Goal: Task Accomplishment & Management: Use online tool/utility

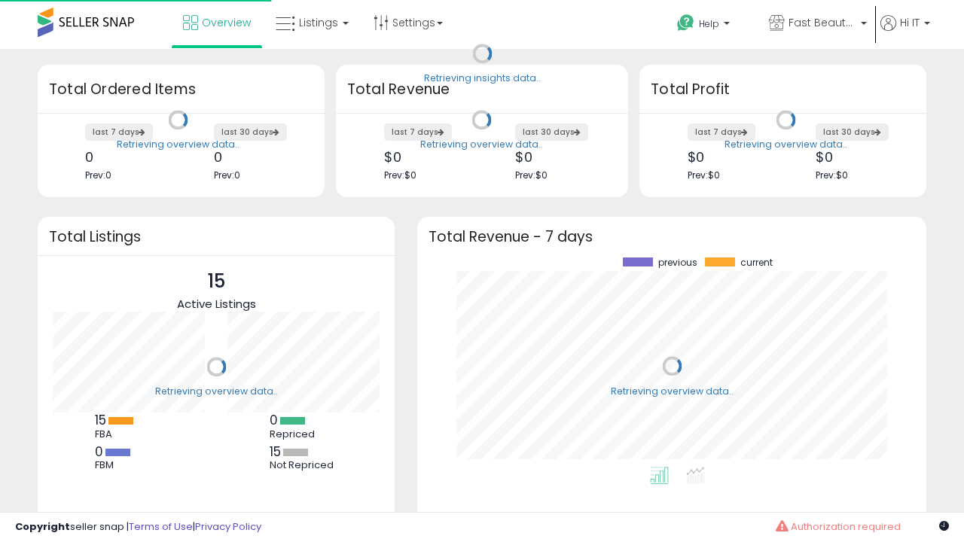
scroll to position [209, 479]
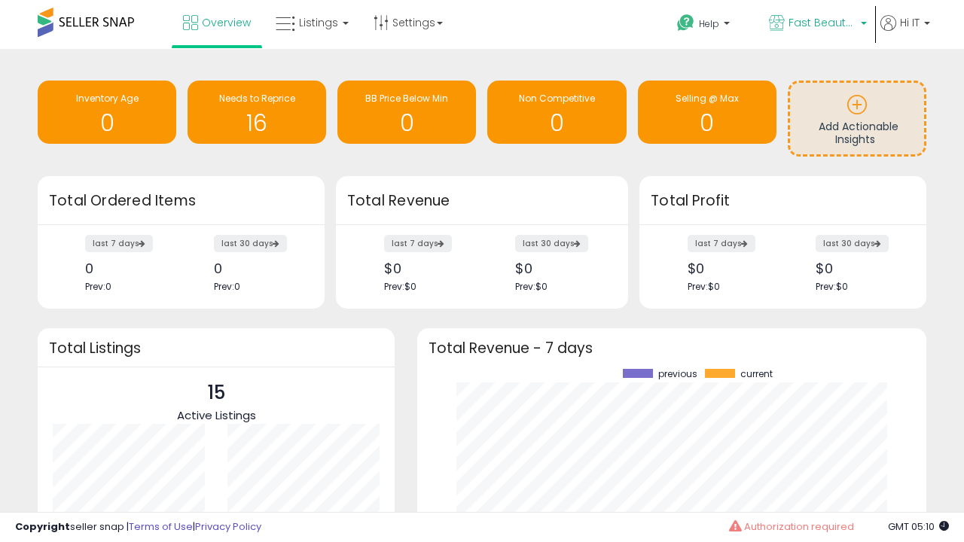
click at [817, 24] on span "Fast Beauty ([GEOGRAPHIC_DATA])" at bounding box center [823, 22] width 68 height 15
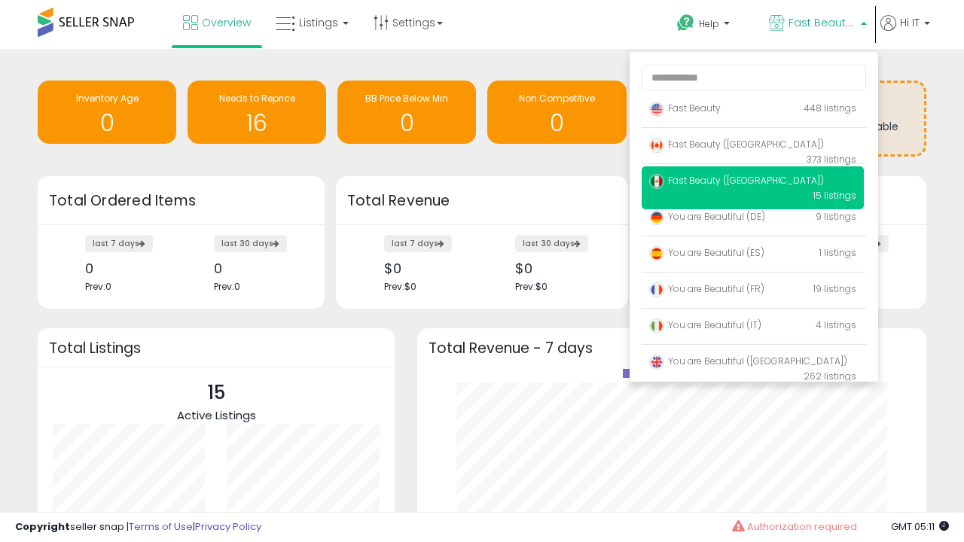
click at [753, 183] on span "Fast Beauty ([GEOGRAPHIC_DATA])" at bounding box center [736, 180] width 175 height 13
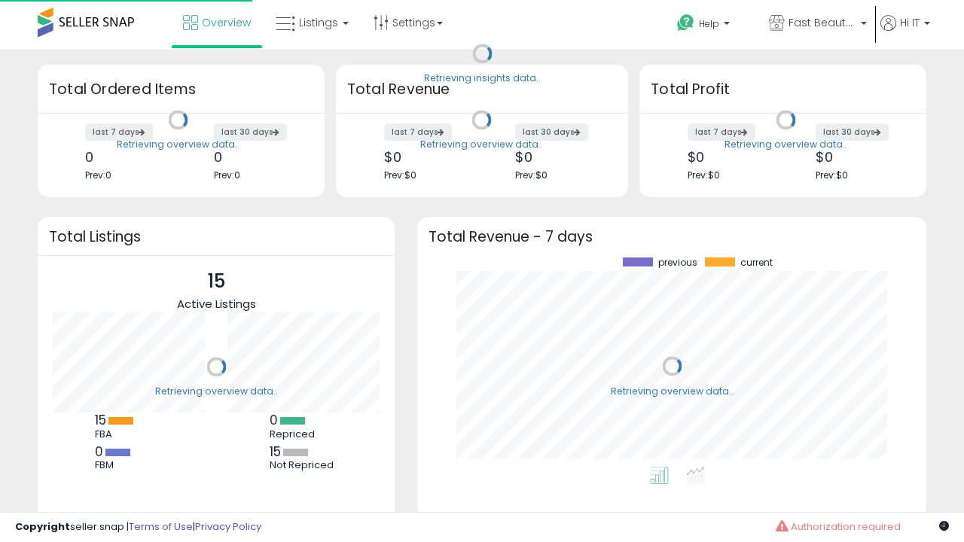
scroll to position [209, 479]
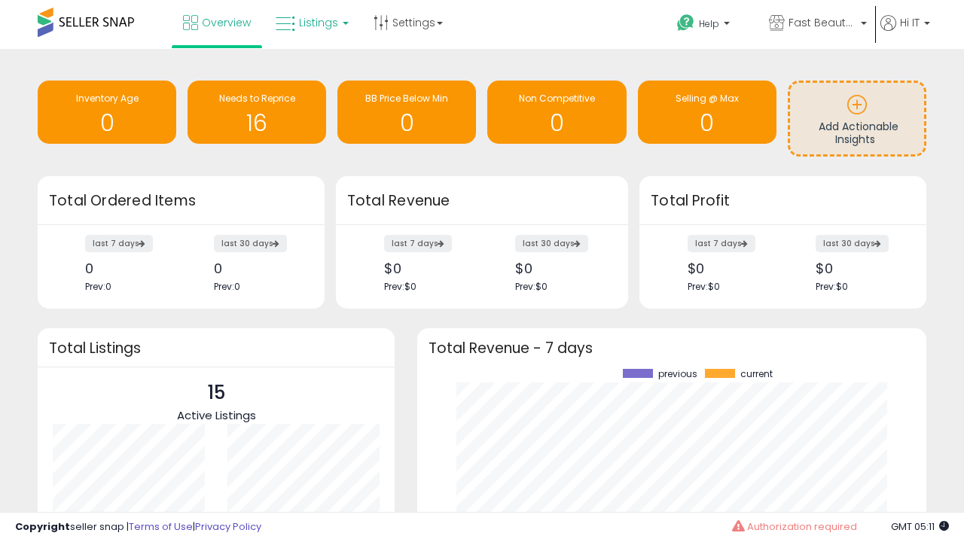
click at [310, 23] on span "Listings" at bounding box center [318, 22] width 39 height 15
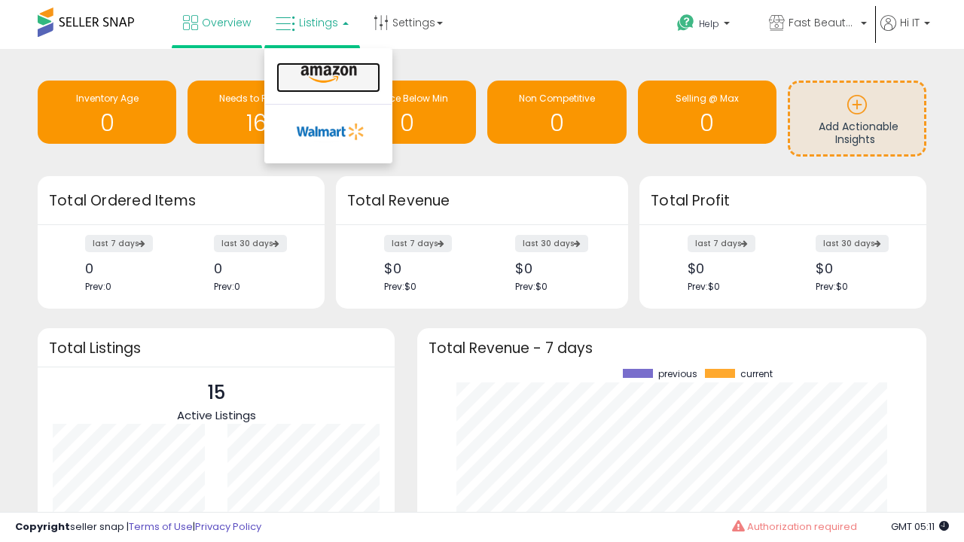
click at [327, 75] on icon at bounding box center [329, 75] width 66 height 20
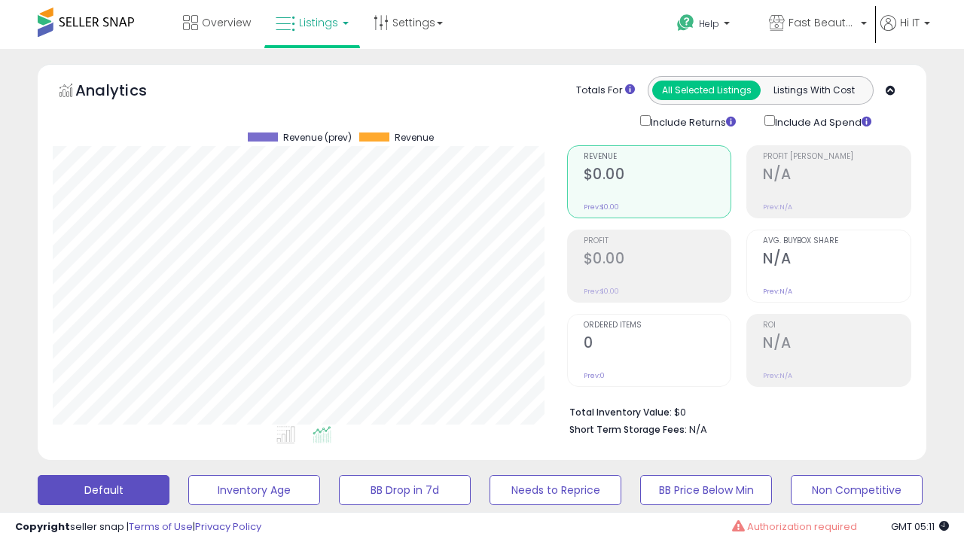
click at [188, 475] on button "All_Inventory" at bounding box center [254, 490] width 132 height 30
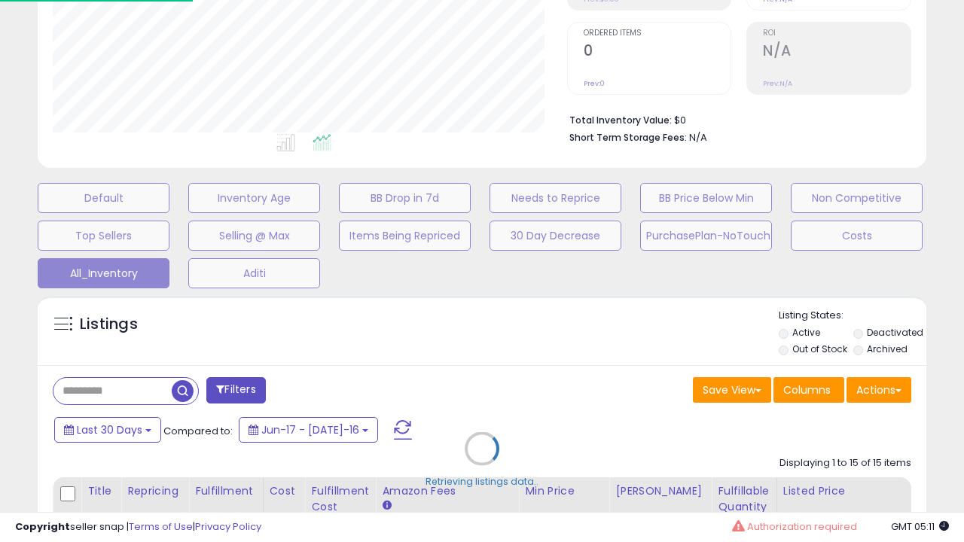
scroll to position [309, 514]
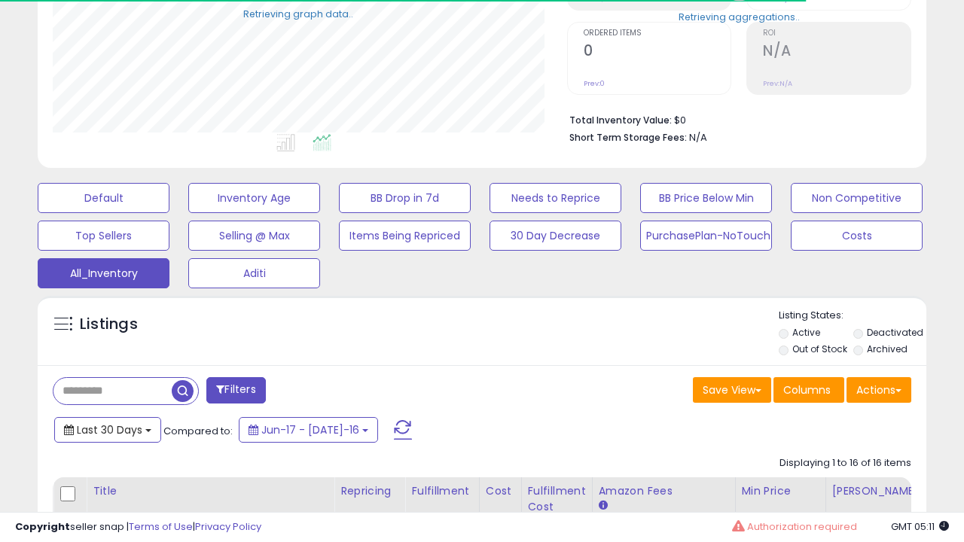
click at [107, 429] on span "Last 30 Days" at bounding box center [110, 430] width 66 height 15
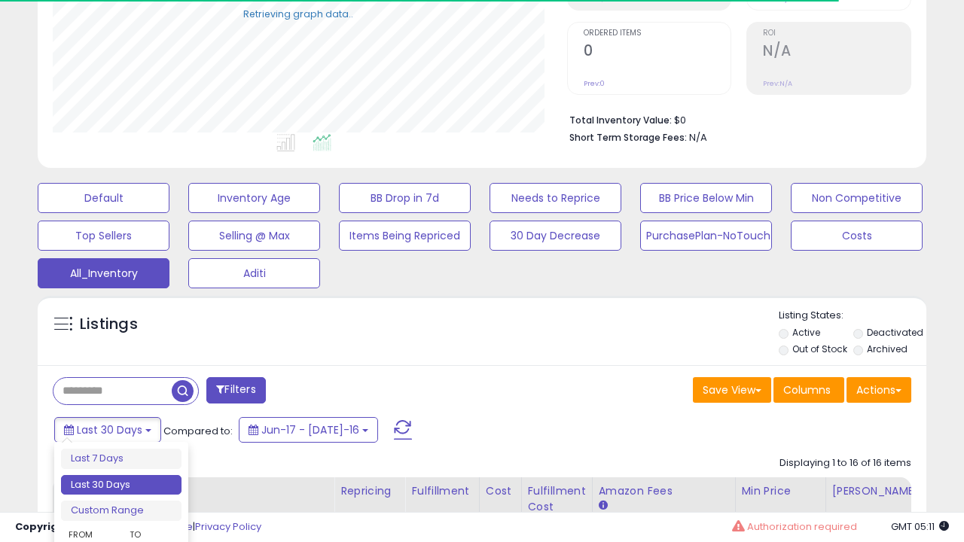
click at [121, 485] on li "Last 30 Days" at bounding box center [121, 485] width 121 height 20
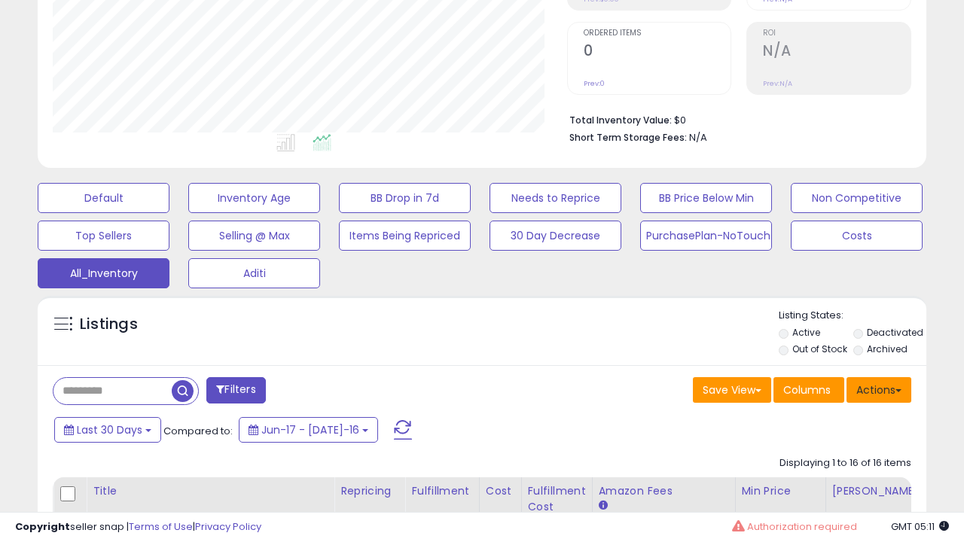
click at [879, 389] on button "Actions" at bounding box center [879, 390] width 65 height 26
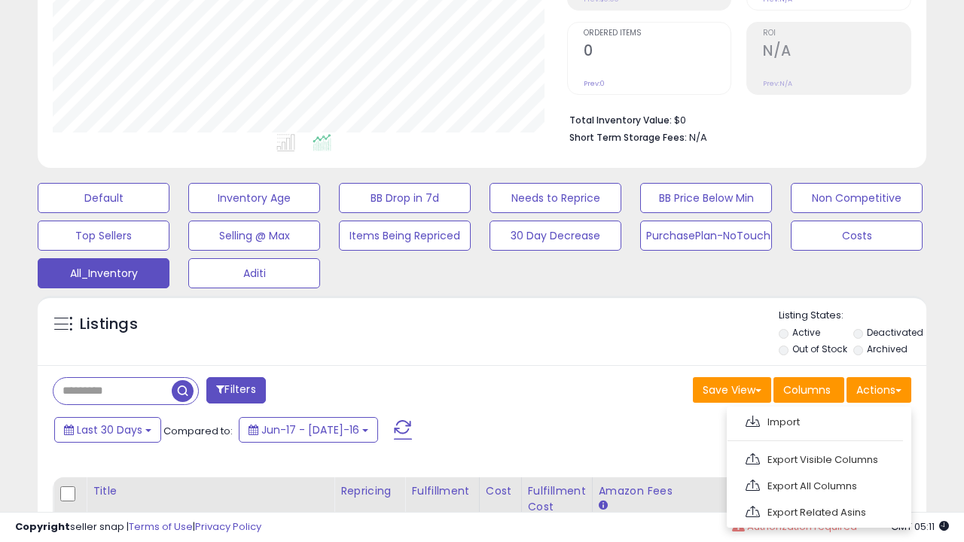
click at [817, 484] on link "Export All Columns" at bounding box center [817, 486] width 165 height 23
